Goal: Communication & Community: Answer question/provide support

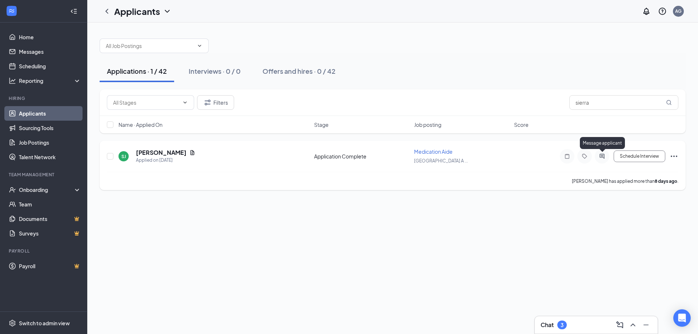
click at [603, 158] on icon "ActiveChat" at bounding box center [602, 156] width 5 height 5
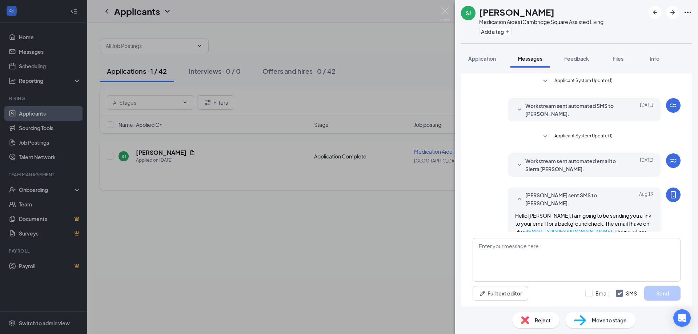
scroll to position [130, 0]
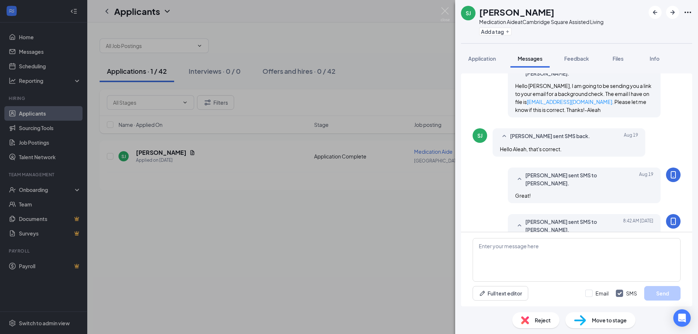
scroll to position [204, 0]
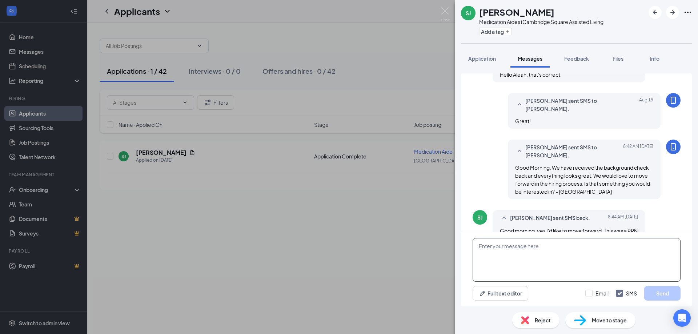
click at [504, 245] on textarea at bounding box center [577, 260] width 208 height 44
type textarea "W"
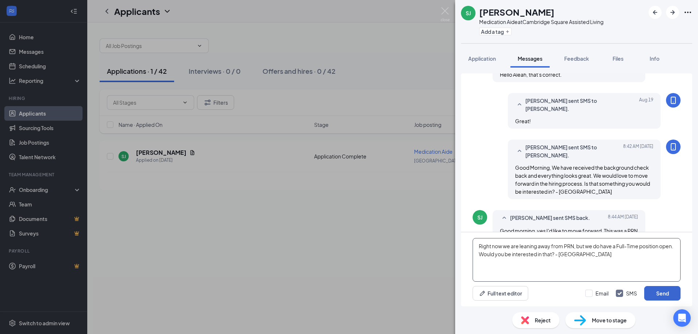
type textarea "Right now we are leaning away from PRN, but we do have a Full-Time position ope…"
click at [656, 293] on button "Send" at bounding box center [662, 293] width 36 height 15
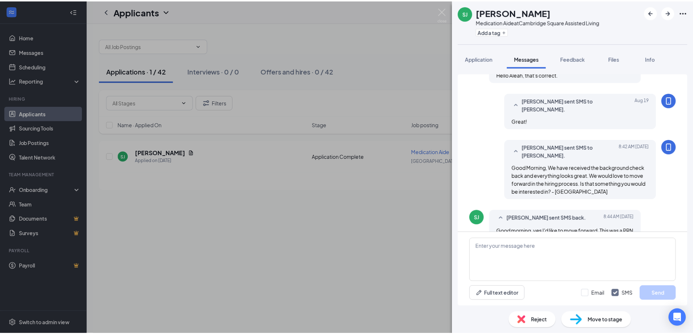
scroll to position [260, 0]
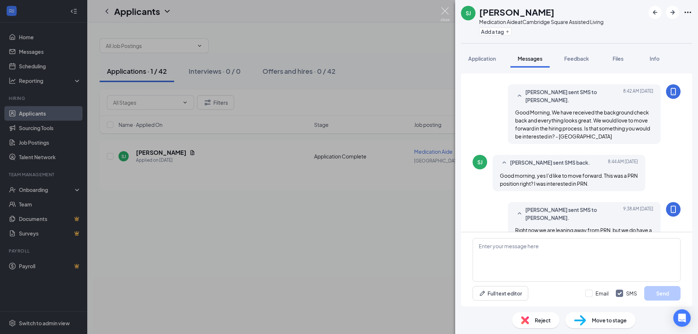
click at [446, 12] on img at bounding box center [445, 14] width 9 height 14
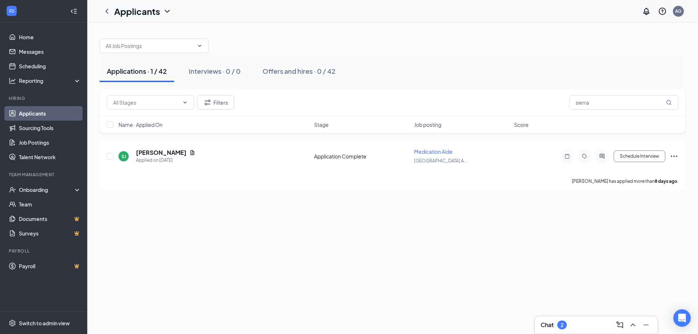
click at [143, 76] on button "Applications · 1 / 42" at bounding box center [137, 71] width 75 height 22
drag, startPoint x: 588, startPoint y: 106, endPoint x: 576, endPoint y: 108, distance: 12.1
click at [577, 108] on input "sierra" at bounding box center [623, 102] width 109 height 15
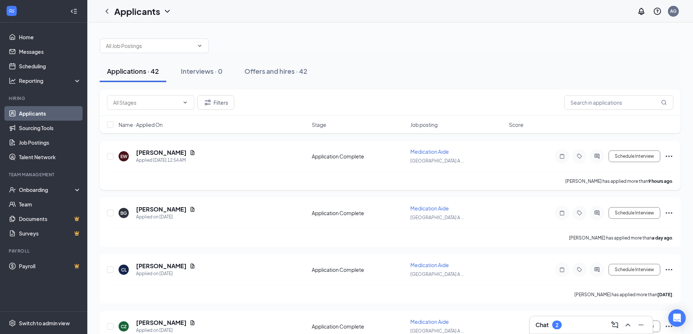
click at [670, 156] on icon "Ellipses" at bounding box center [668, 156] width 9 height 9
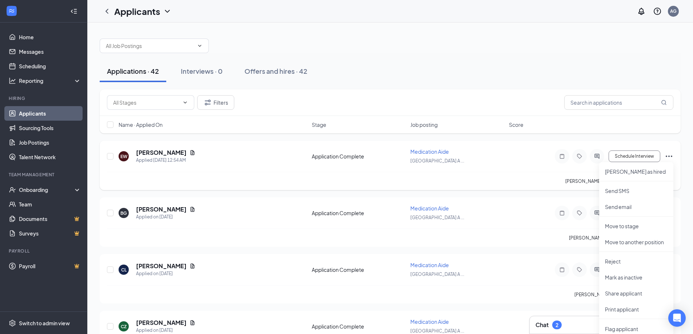
scroll to position [36, 0]
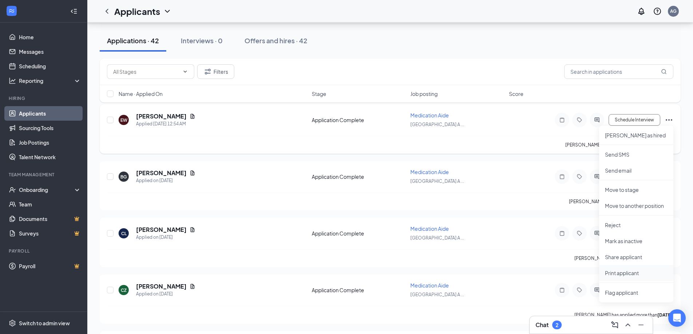
click at [624, 271] on p "Print applicant" at bounding box center [636, 272] width 63 height 7
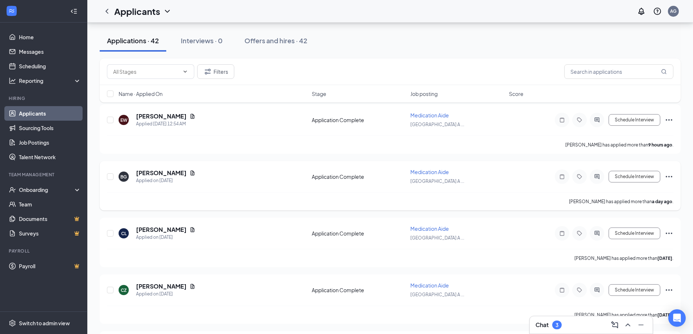
scroll to position [73, 0]
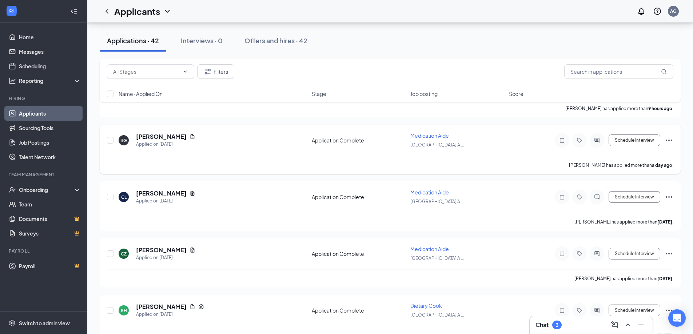
click at [671, 140] on icon "Ellipses" at bounding box center [668, 140] width 7 height 1
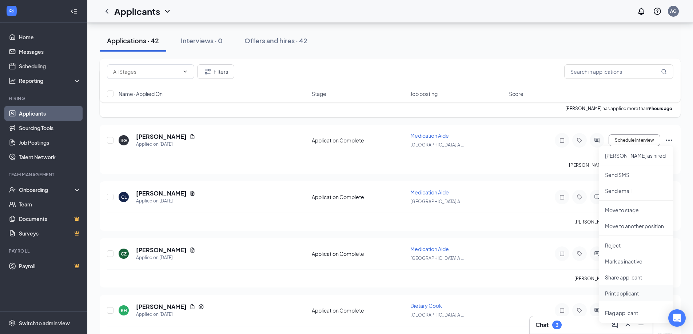
click at [613, 295] on p "Print applicant" at bounding box center [636, 293] width 63 height 7
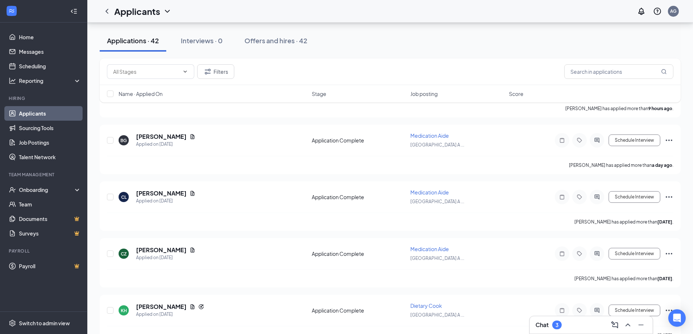
scroll to position [109, 0]
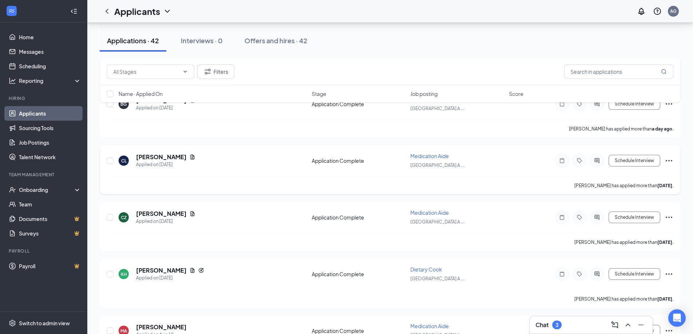
click at [670, 159] on icon "Ellipses" at bounding box center [668, 160] width 9 height 9
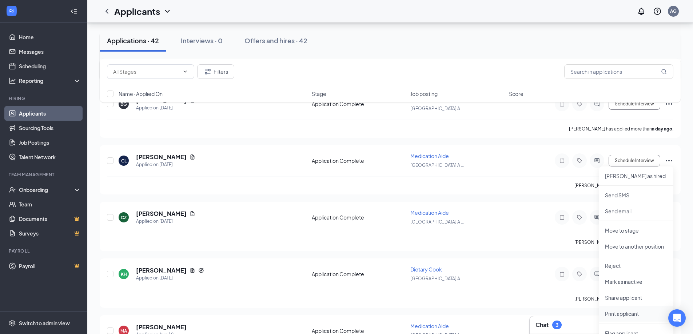
click at [623, 314] on p "Print applicant" at bounding box center [636, 313] width 63 height 7
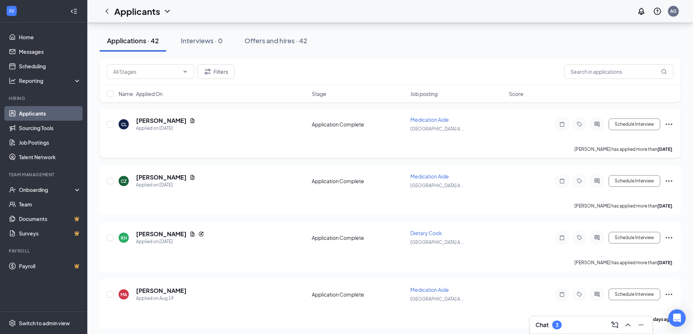
scroll to position [182, 0]
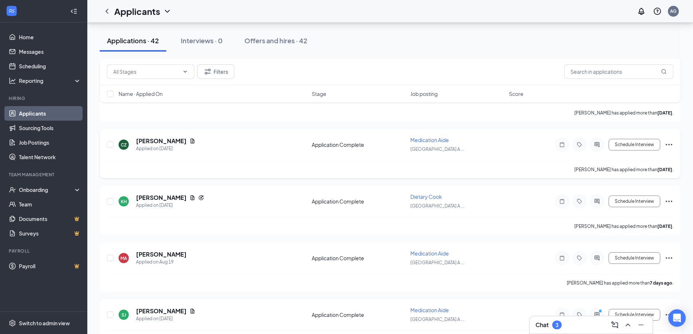
click at [670, 144] on icon "Ellipses" at bounding box center [668, 144] width 9 height 9
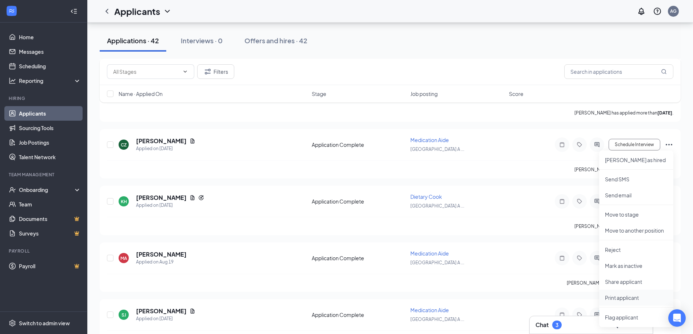
click at [624, 297] on p "Print applicant" at bounding box center [636, 297] width 63 height 7
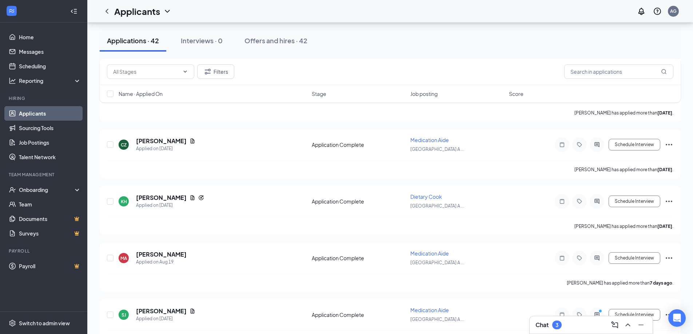
click at [578, 322] on div "Chat 3" at bounding box center [590, 325] width 111 height 12
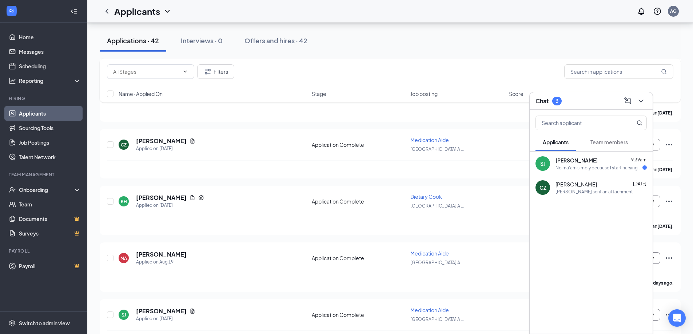
click at [579, 170] on div "No ma'am simply because I start nursing school next month. The manager told me …" at bounding box center [598, 168] width 87 height 6
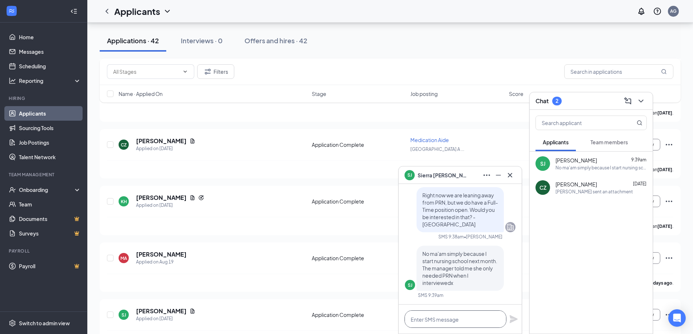
click at [422, 319] on textarea at bounding box center [455, 318] width 102 height 17
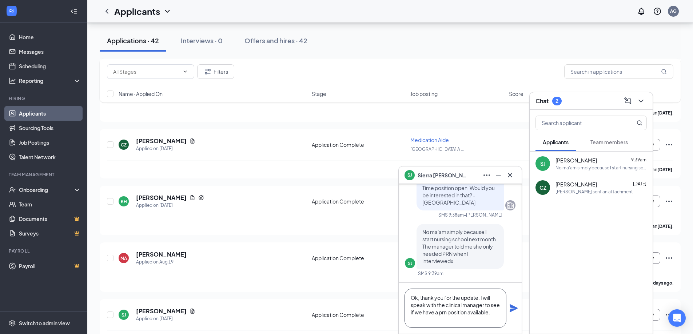
type textarea "Ok, thank you for the update. I will speak with the clinical manager to see if …"
click at [514, 308] on icon "Plane" at bounding box center [513, 308] width 9 height 9
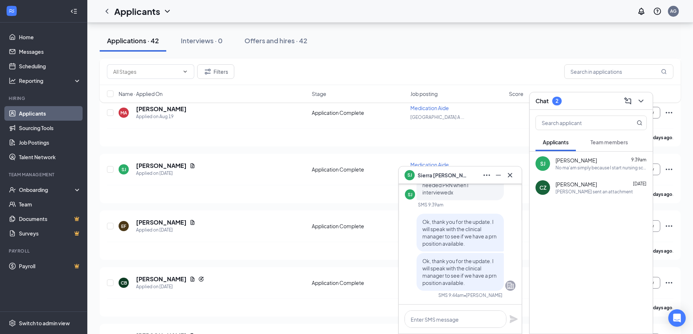
scroll to position [145, 0]
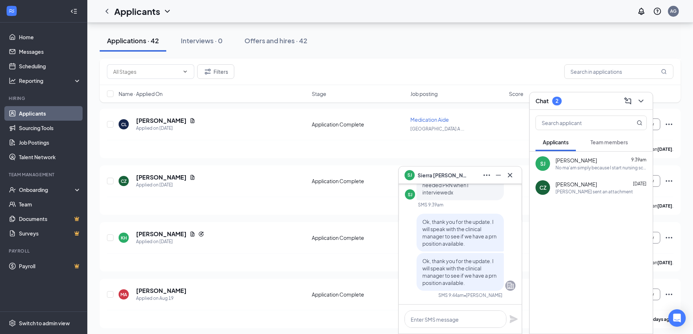
click at [597, 103] on div "Chat 2" at bounding box center [590, 100] width 111 height 11
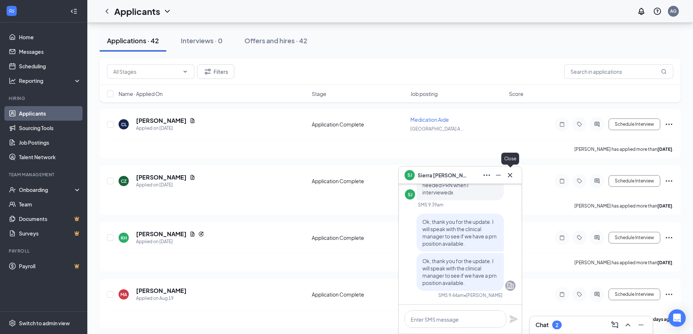
click at [512, 175] on icon "Cross" at bounding box center [509, 175] width 9 height 9
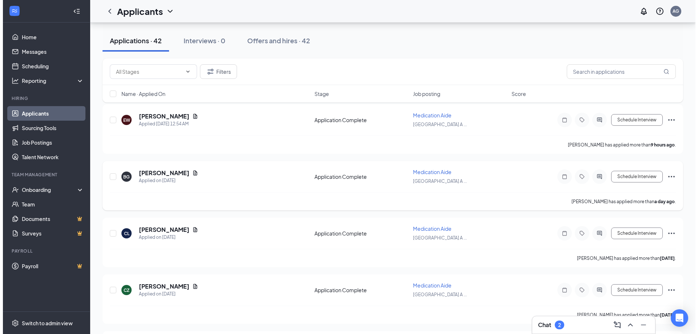
scroll to position [0, 0]
